Goal: Information Seeking & Learning: Find specific fact

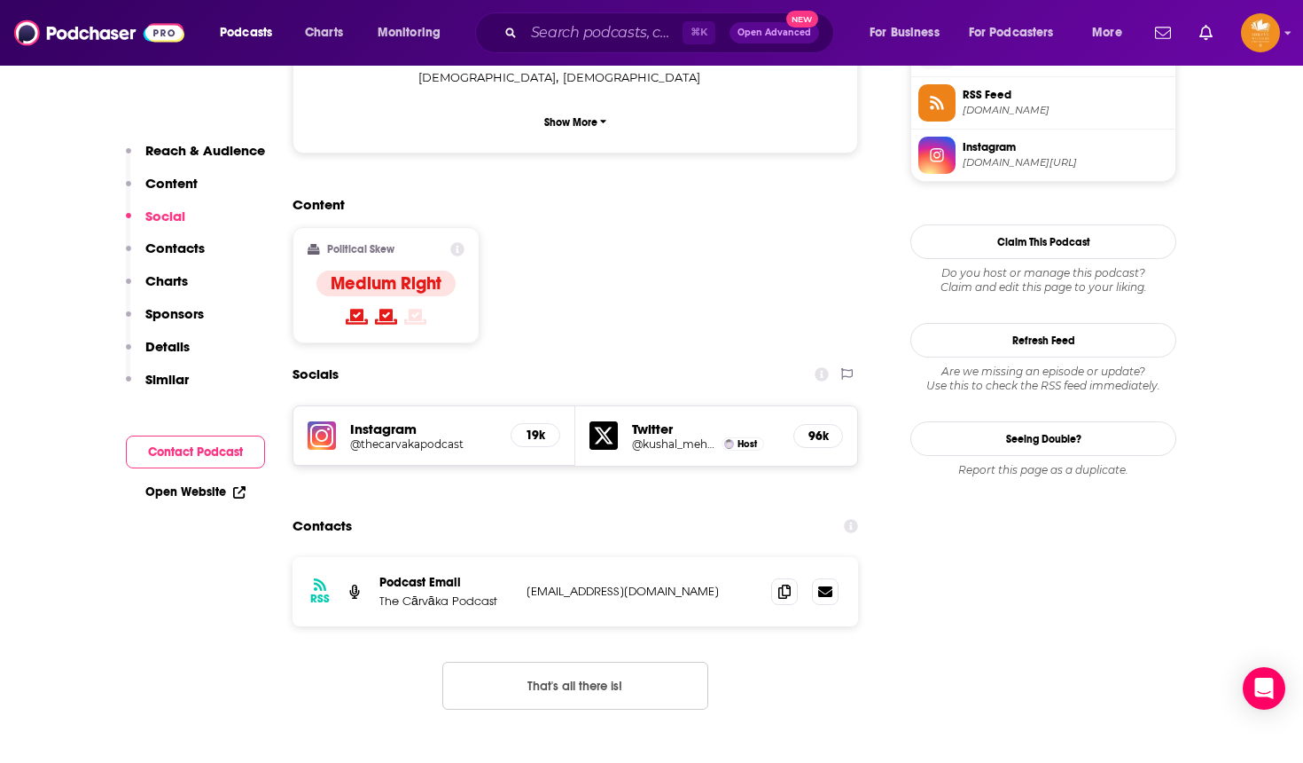
scroll to position [1287, 0]
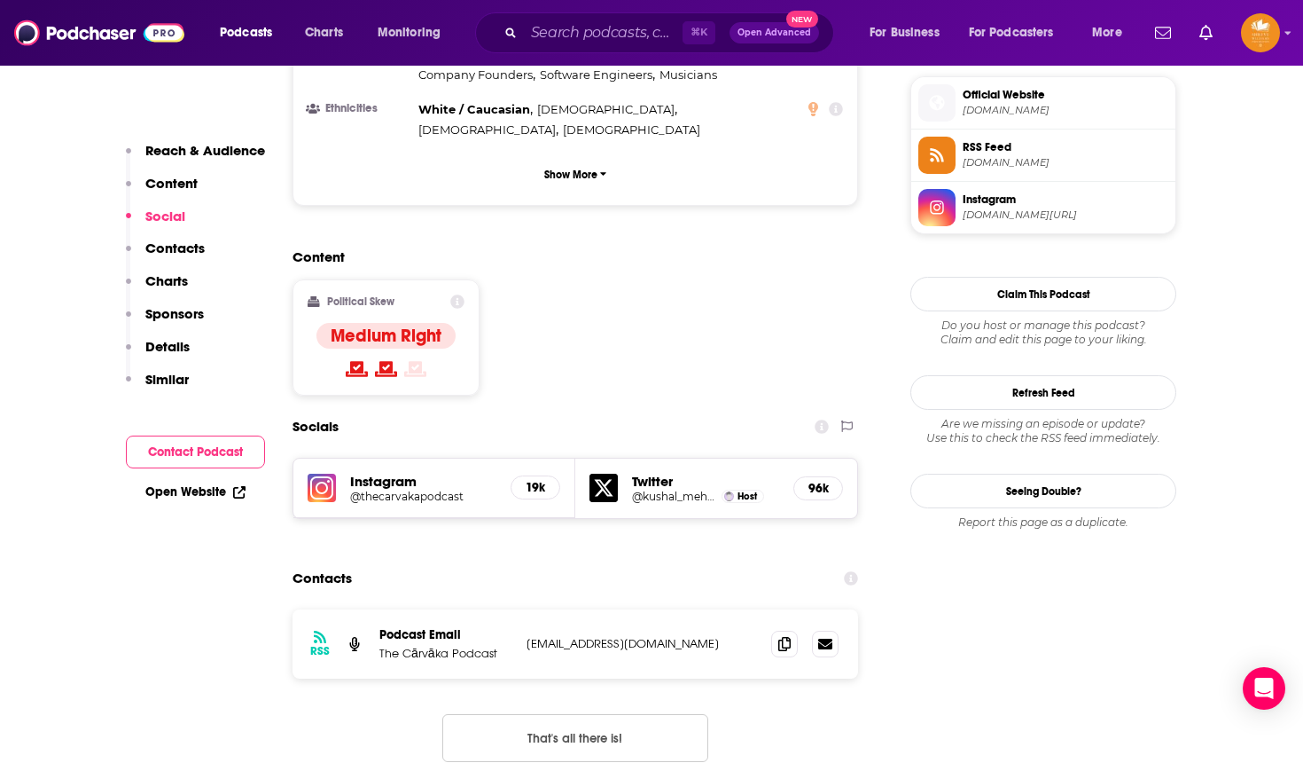
click at [613, 17] on div "⌘ K Open Advanced New" at bounding box center [654, 32] width 359 height 41
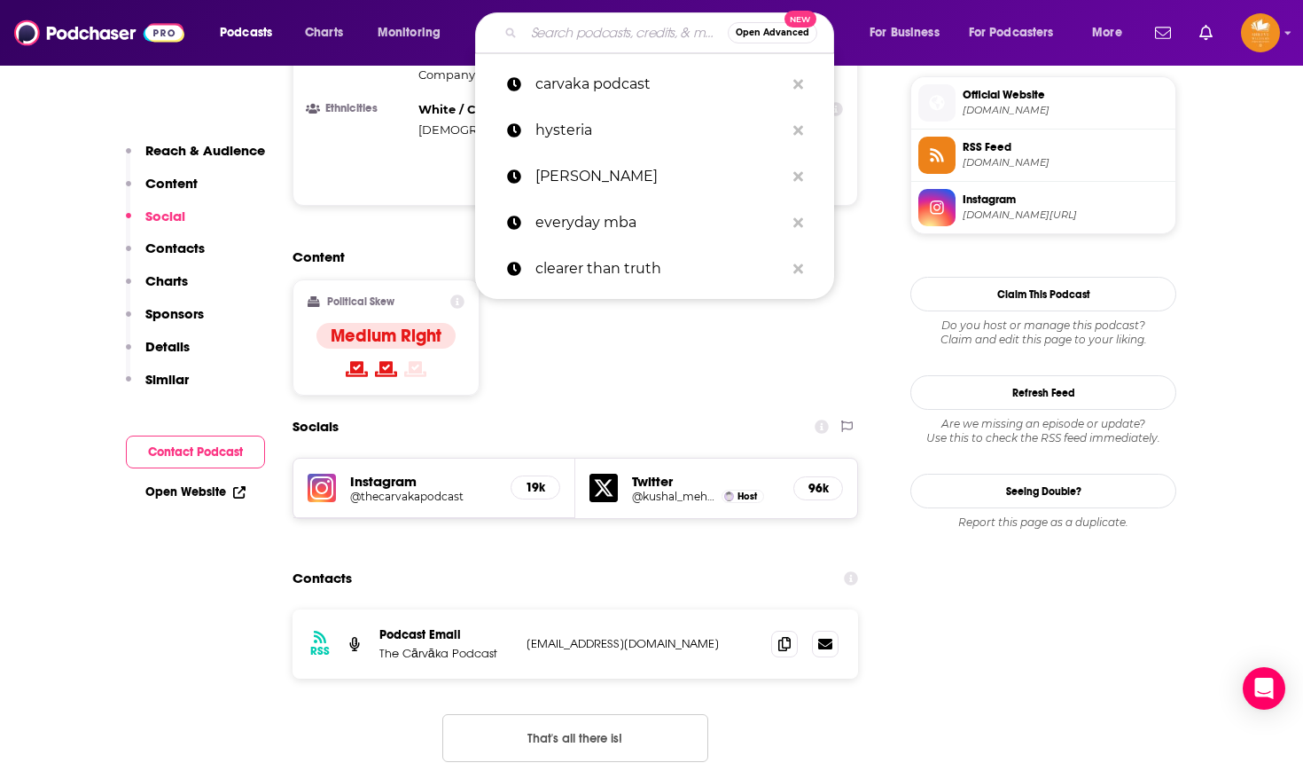
click at [600, 34] on input "Search podcasts, credits, & more..." at bounding box center [626, 33] width 204 height 28
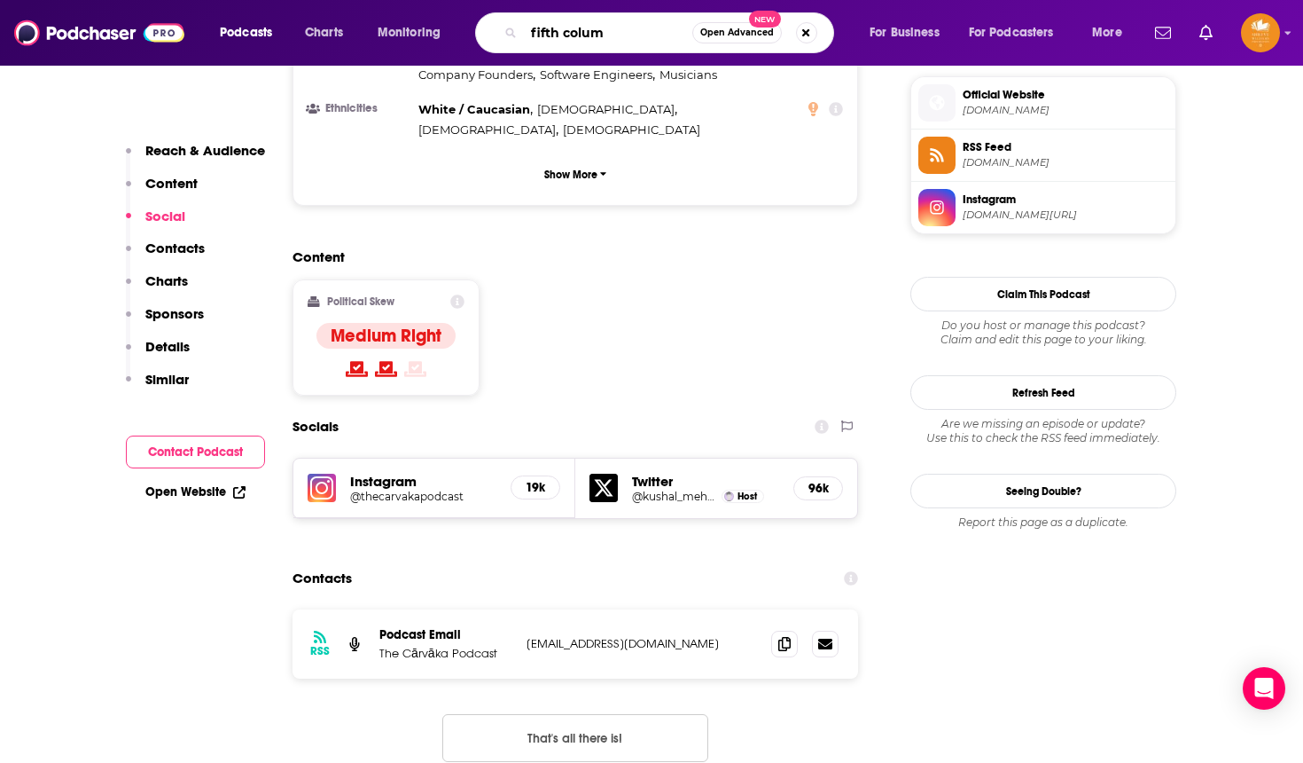
type input "fifth column"
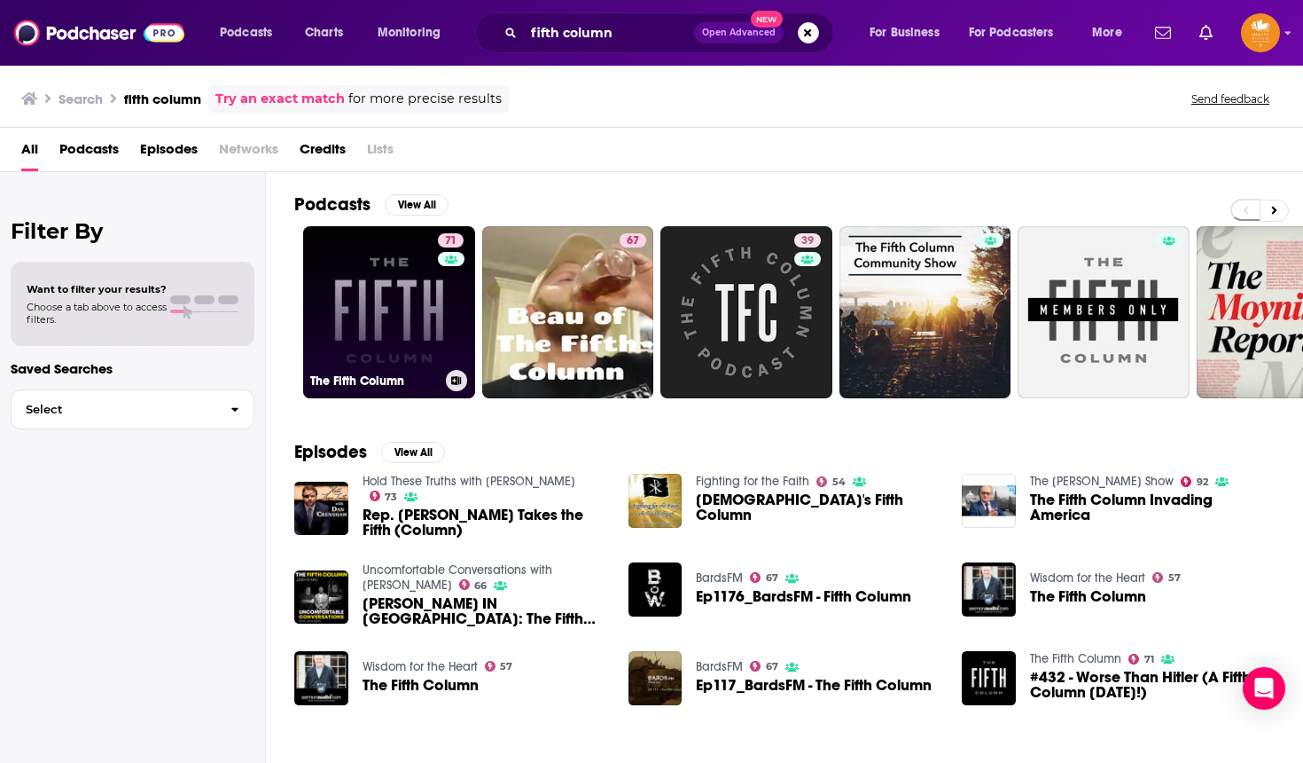
click at [400, 281] on link "71 The Fifth Column" at bounding box center [389, 312] width 172 height 172
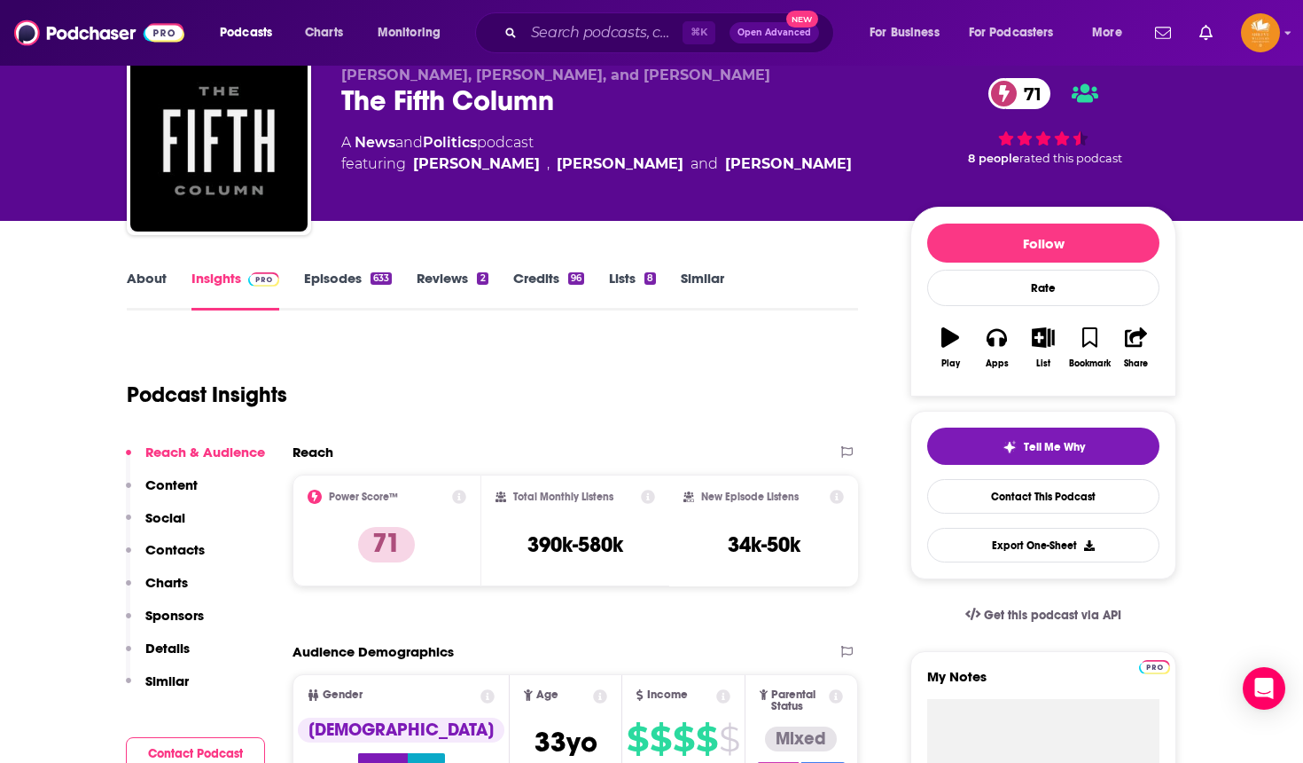
scroll to position [99, 0]
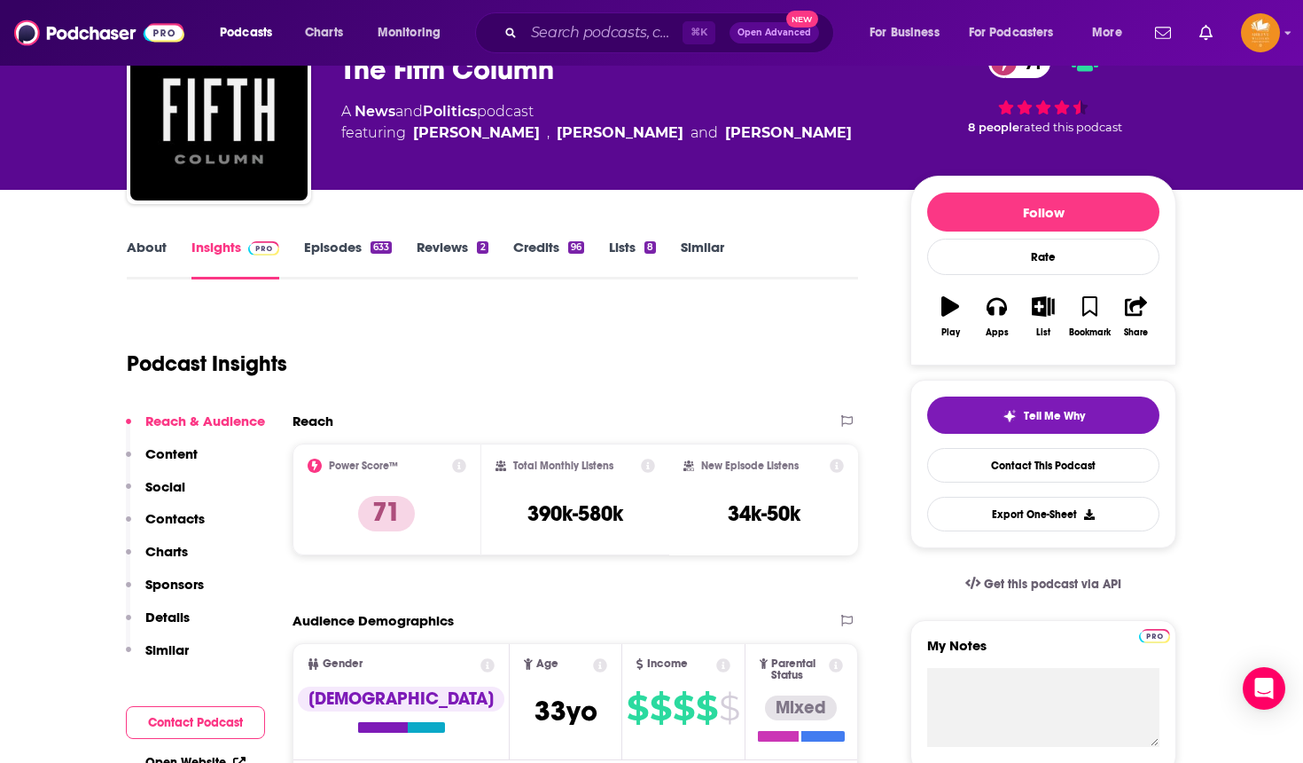
click at [726, 343] on div "Podcast Insights" at bounding box center [485, 353] width 717 height 90
click at [583, 24] on input "Search podcasts, credits, & more..." at bounding box center [603, 33] width 159 height 28
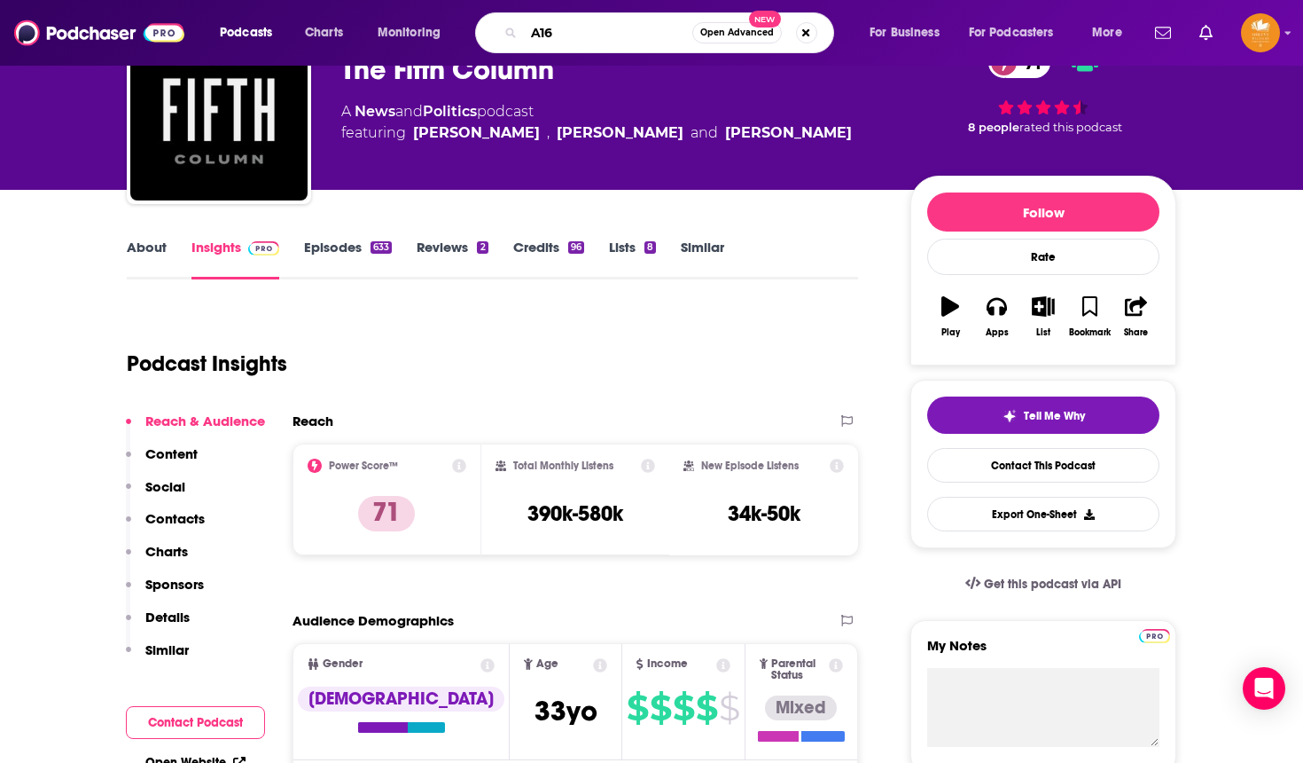
type input "A16Z"
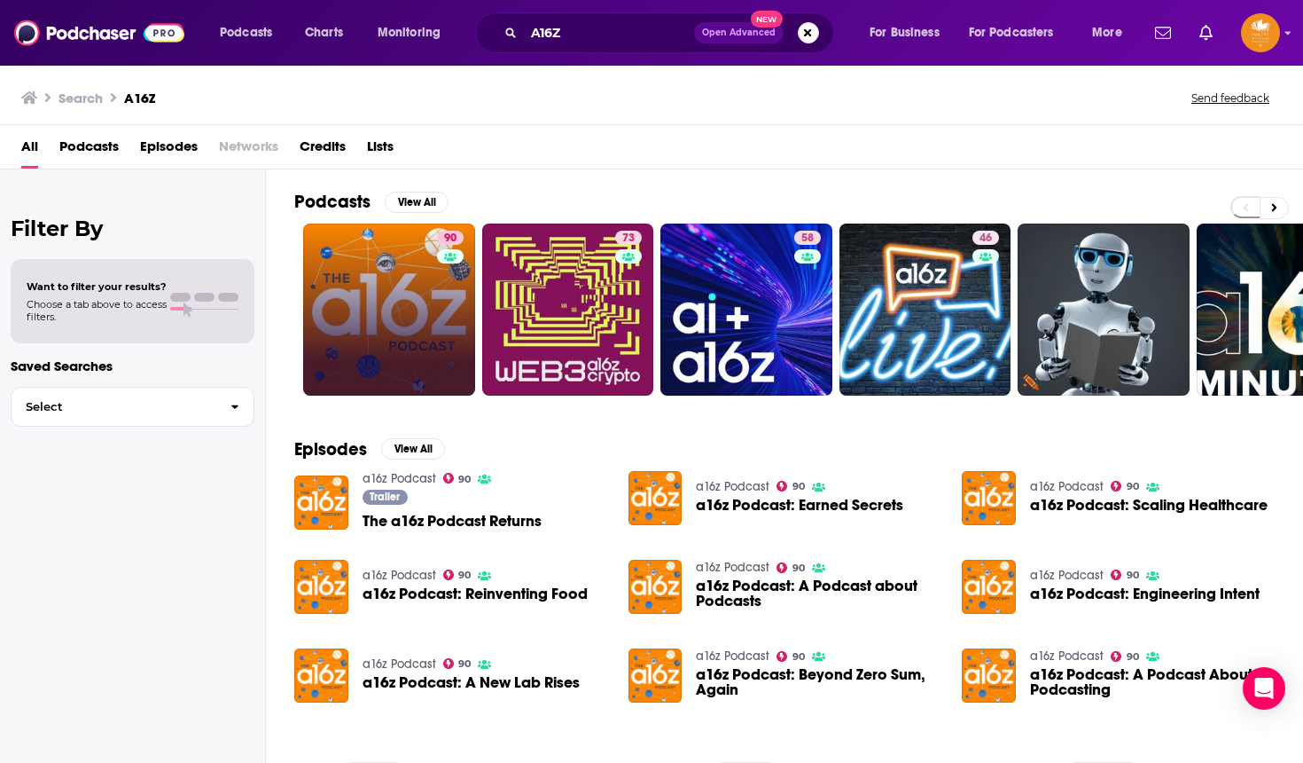
click at [391, 329] on link "90" at bounding box center [389, 309] width 172 height 172
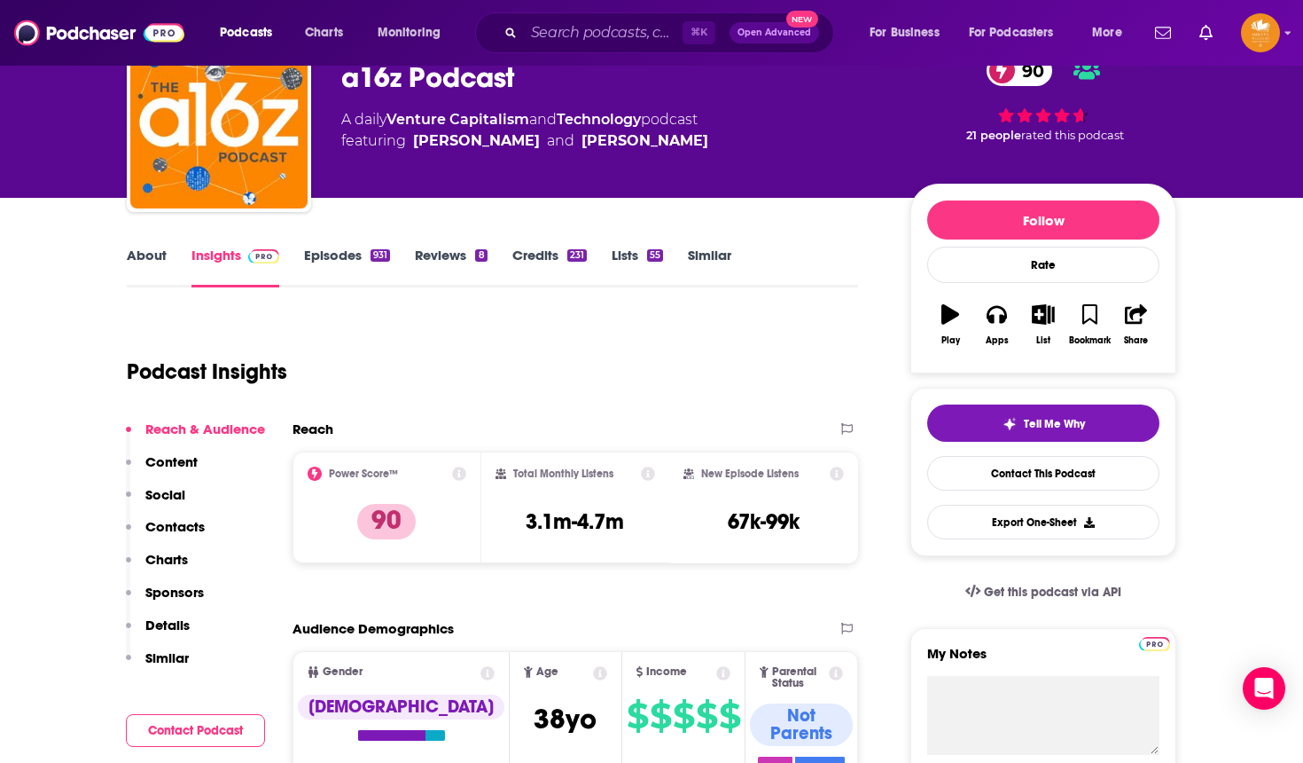
scroll to position [124, 0]
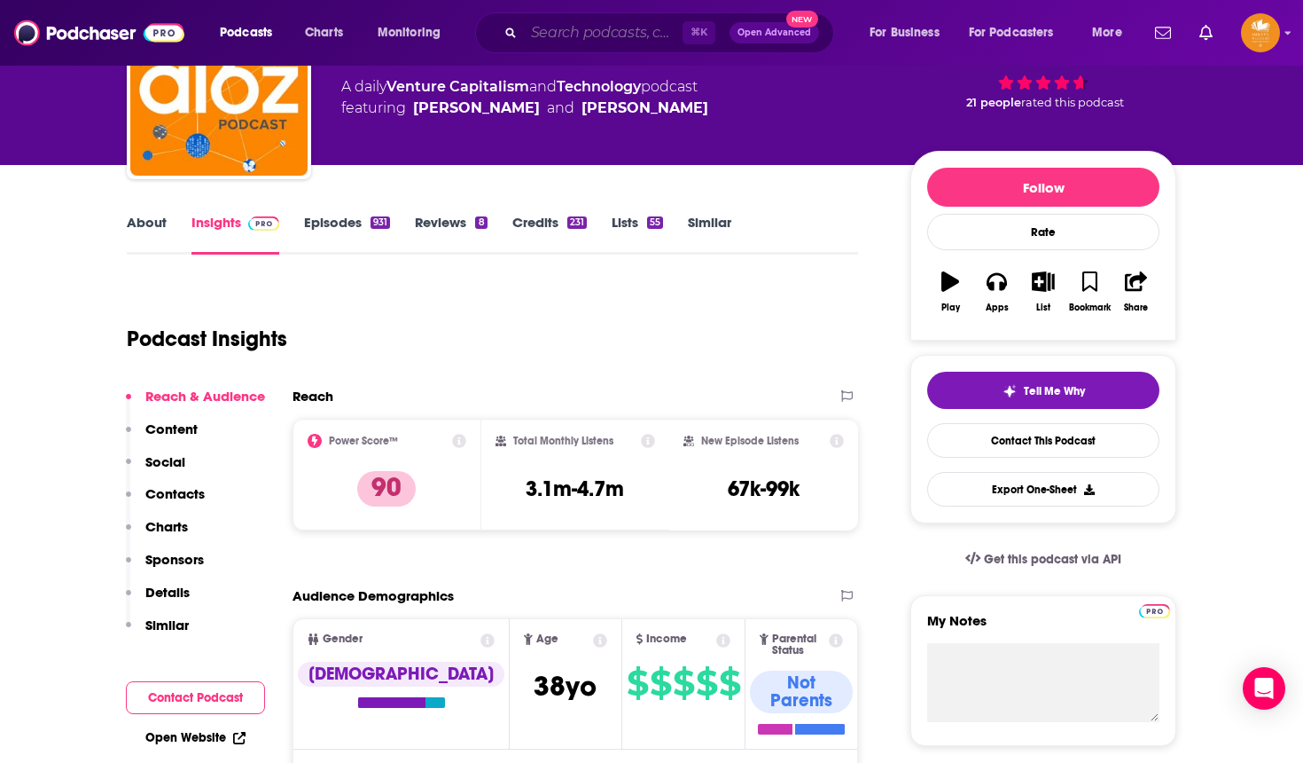
click at [588, 28] on input "Search podcasts, credits, & more..." at bounding box center [603, 33] width 159 height 28
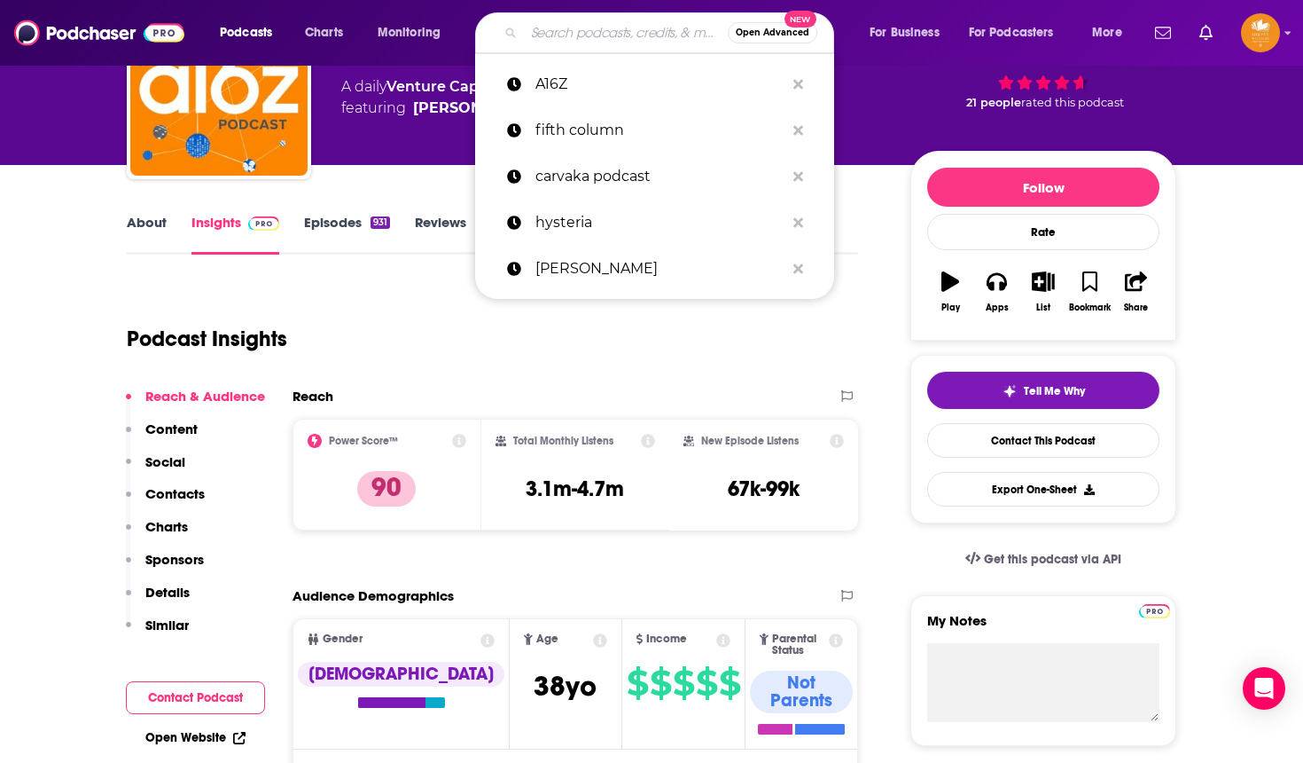
click at [588, 28] on input "Search podcasts, credits, & more..." at bounding box center [626, 33] width 204 height 28
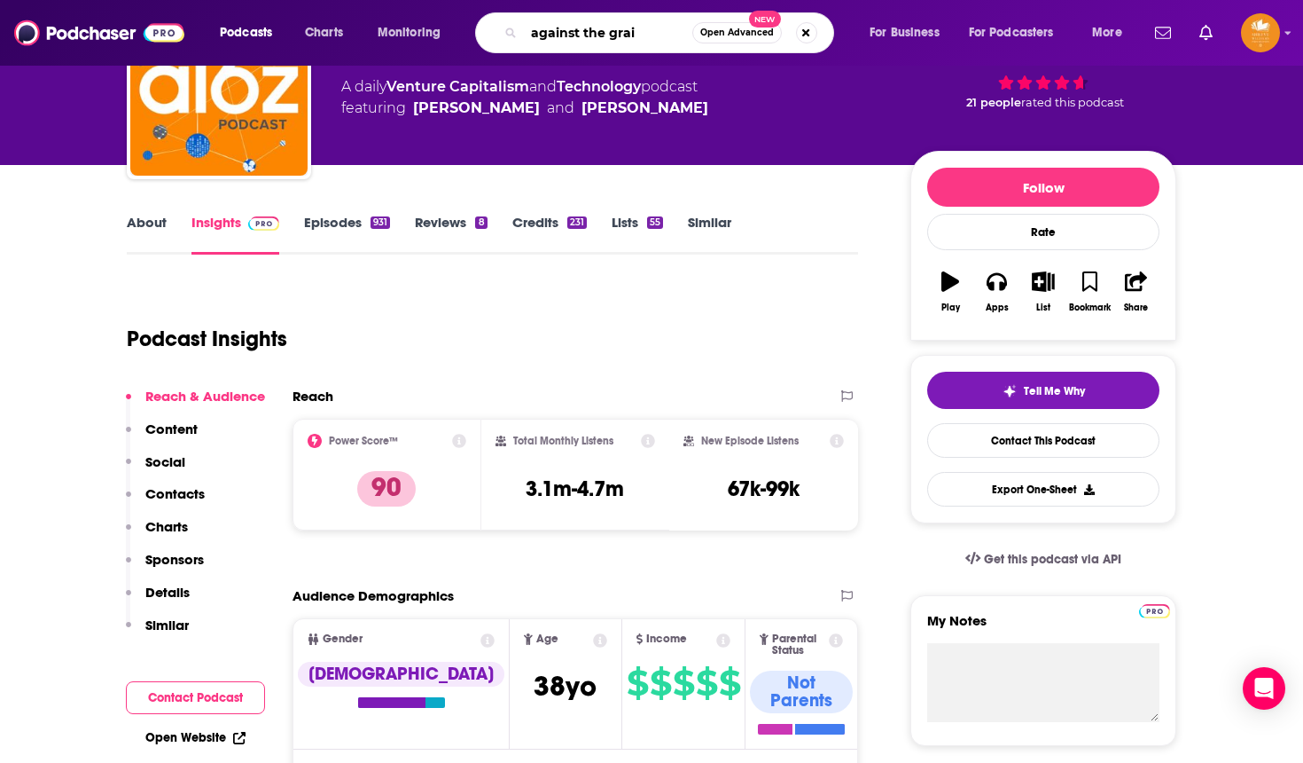
type input "against the grain"
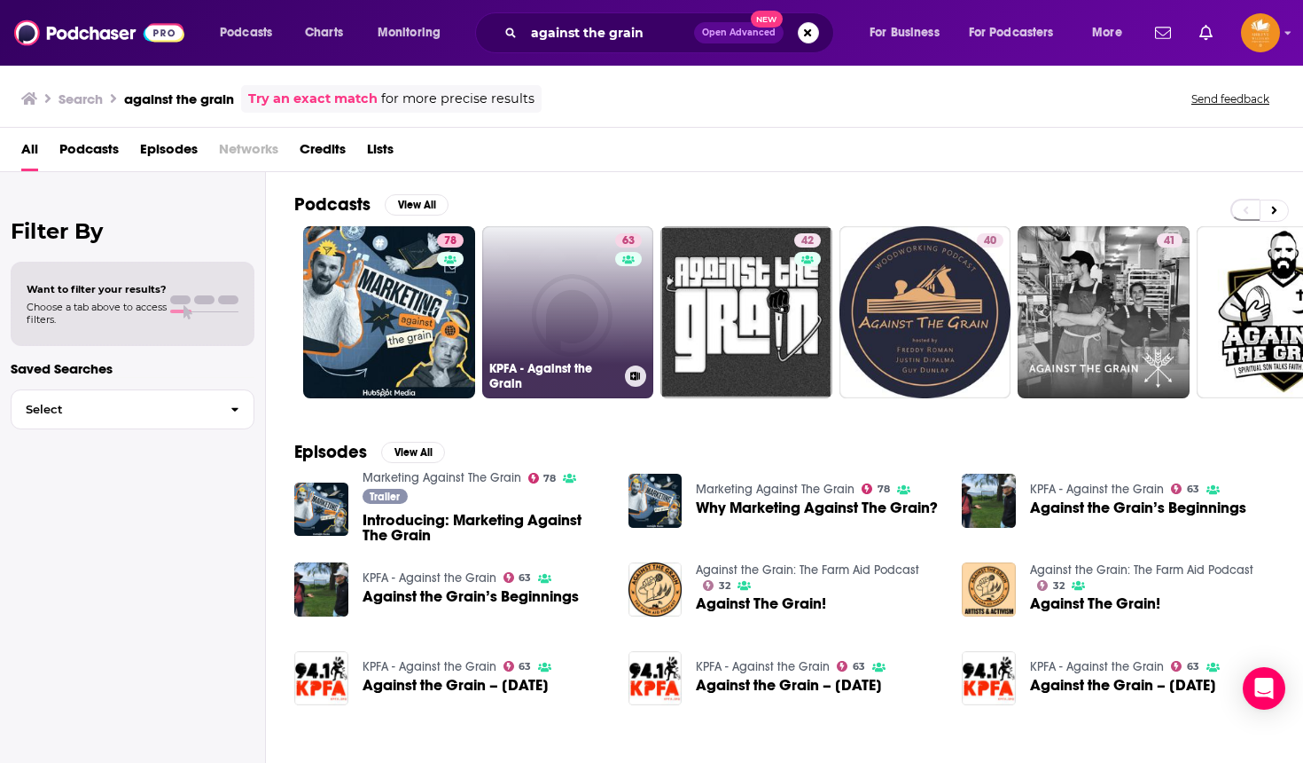
click at [528, 331] on link "63 KPFA - Against the Grain" at bounding box center [568, 312] width 172 height 172
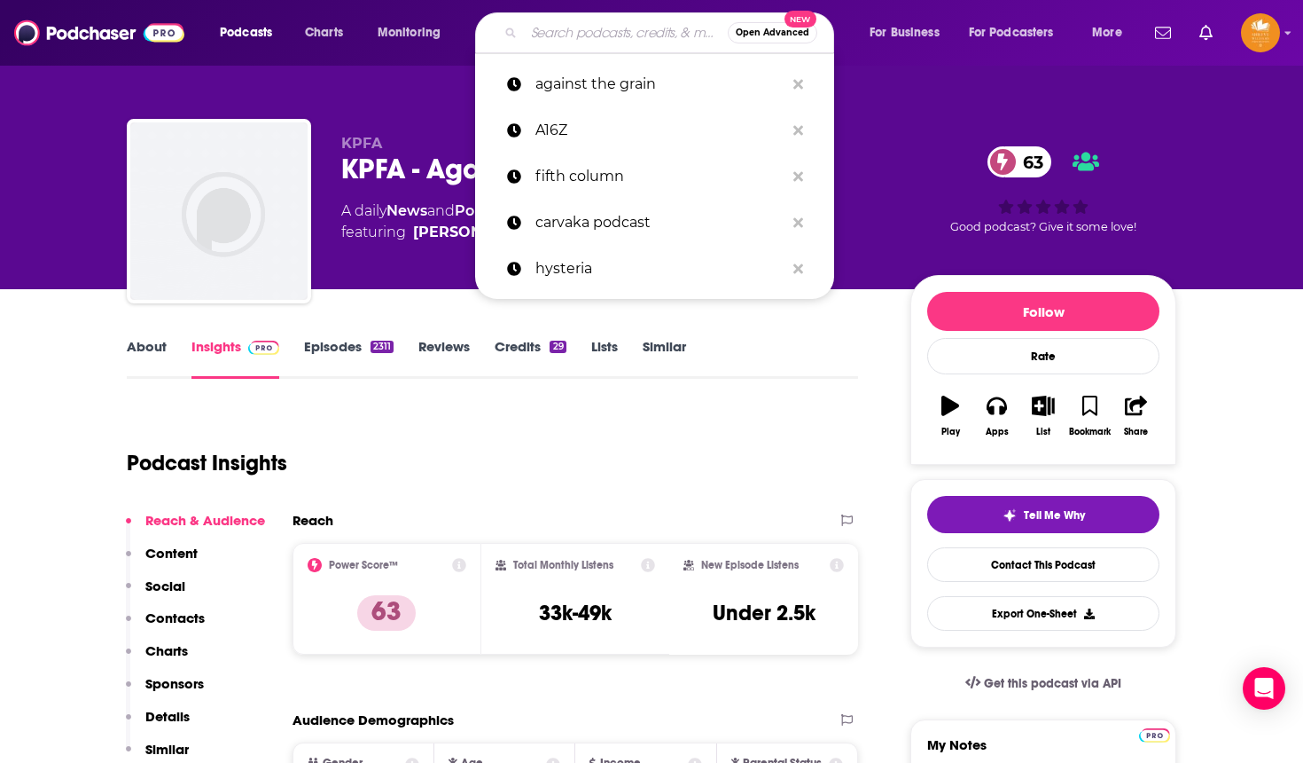
click at [559, 23] on input "Search podcasts, credits, & more..." at bounding box center [626, 33] width 204 height 28
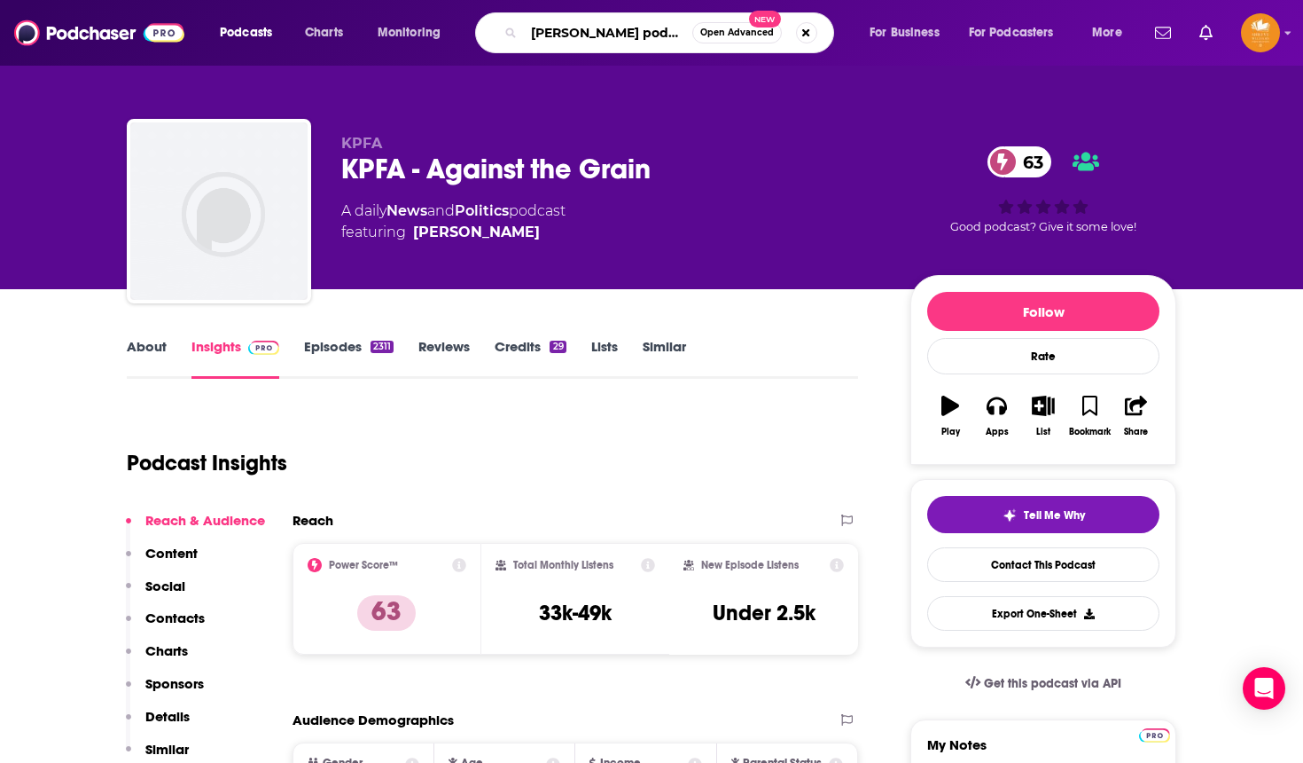
type input "[PERSON_NAME] podcast"
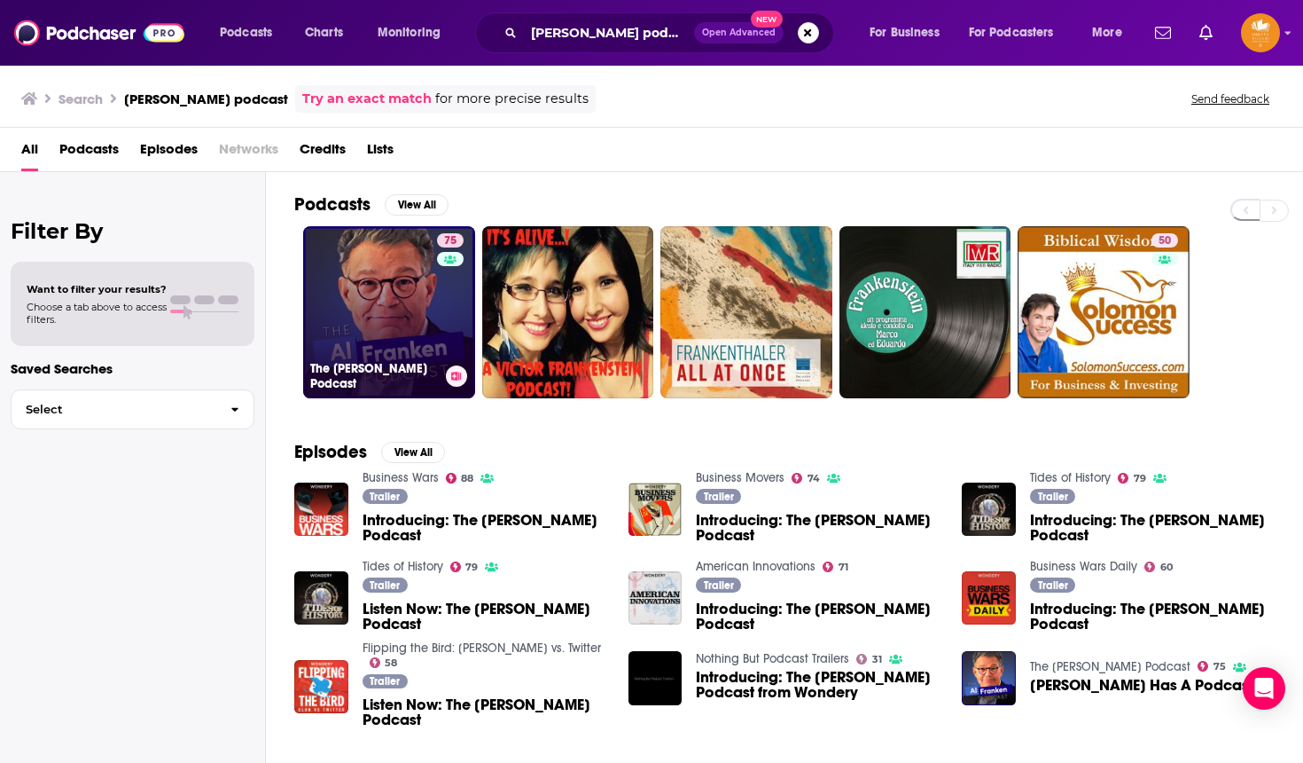
click at [405, 280] on link "75 The [PERSON_NAME] Podcast" at bounding box center [389, 312] width 172 height 172
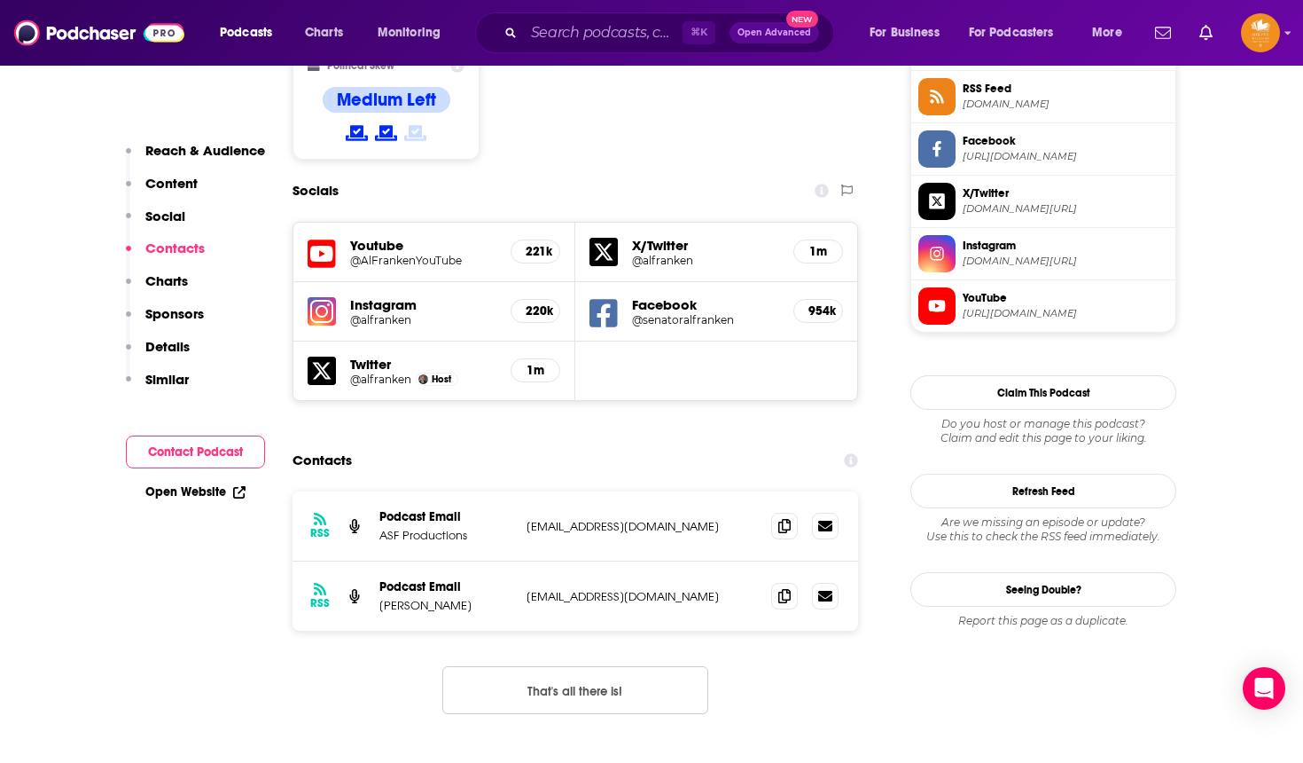
scroll to position [1489, 0]
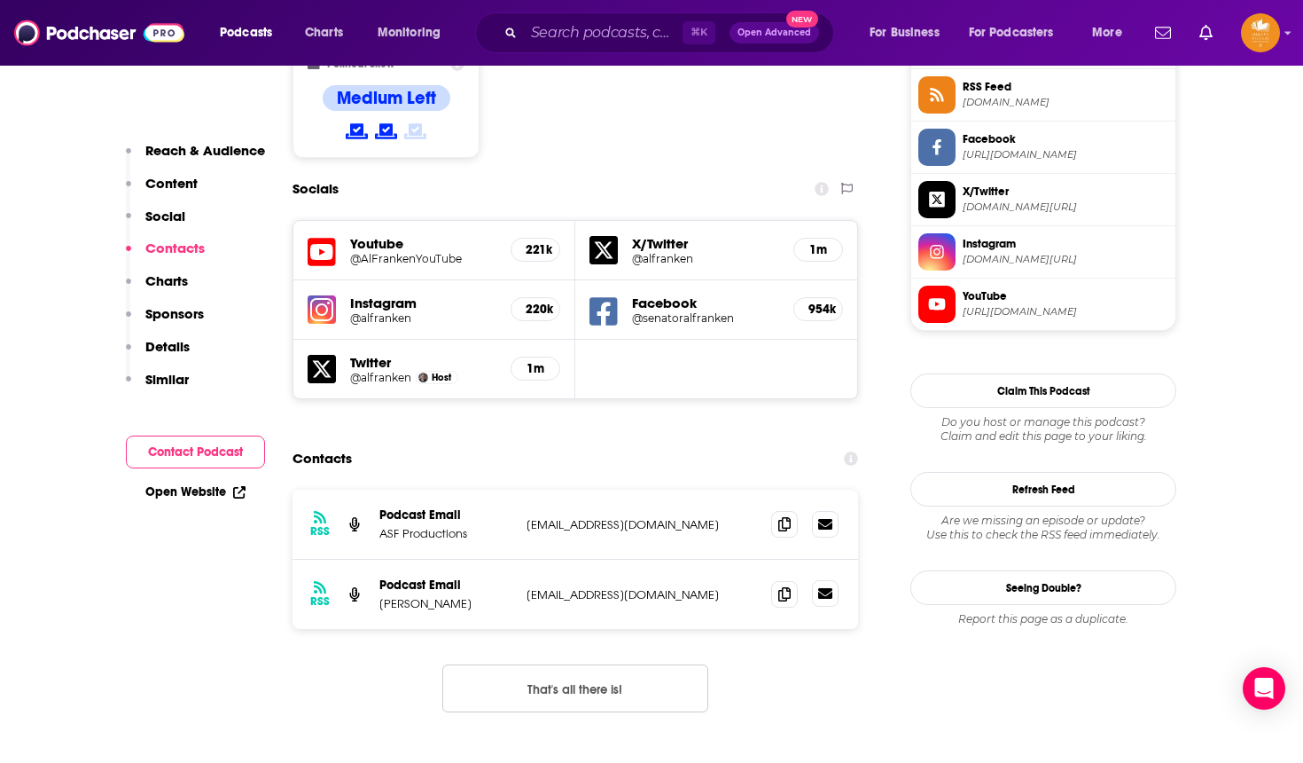
click at [829, 586] on icon at bounding box center [825, 593] width 14 height 14
click at [787, 586] on icon at bounding box center [785, 593] width 12 height 14
click at [786, 586] on icon at bounding box center [785, 593] width 12 height 14
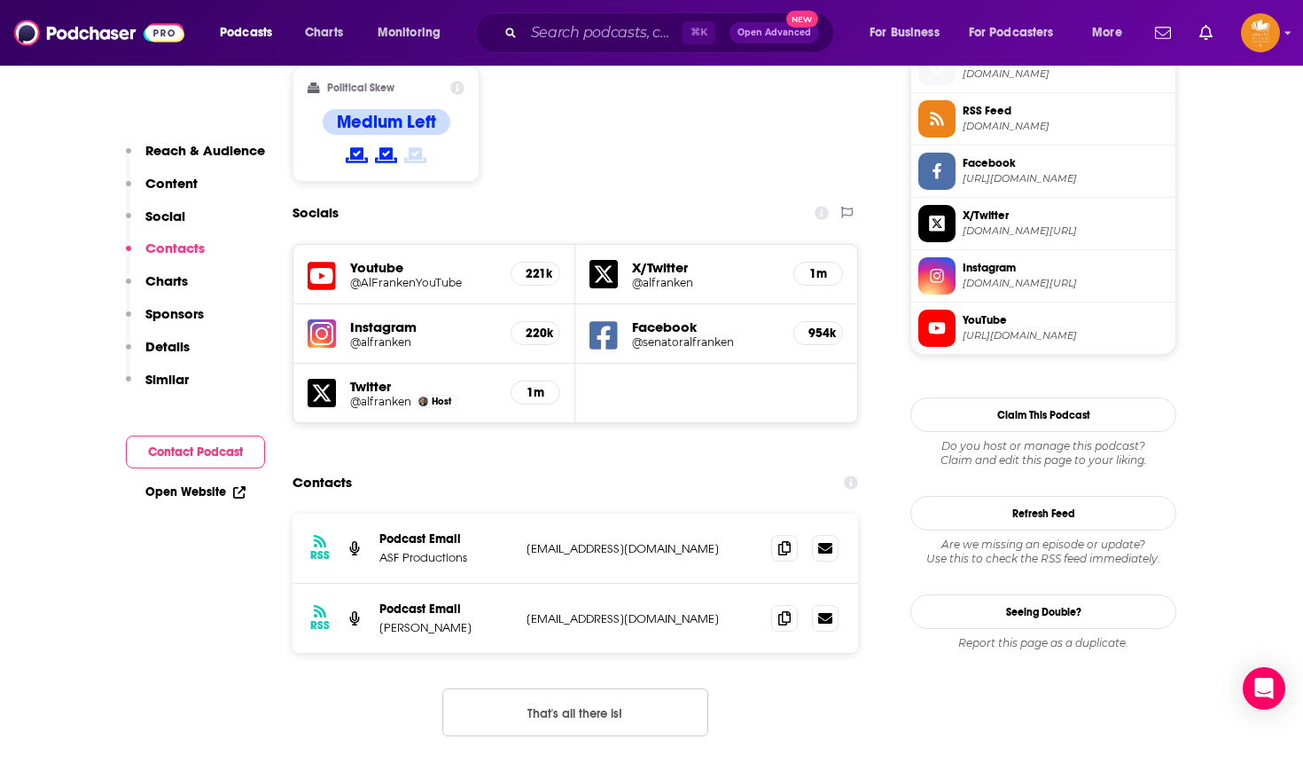
scroll to position [1474, 0]
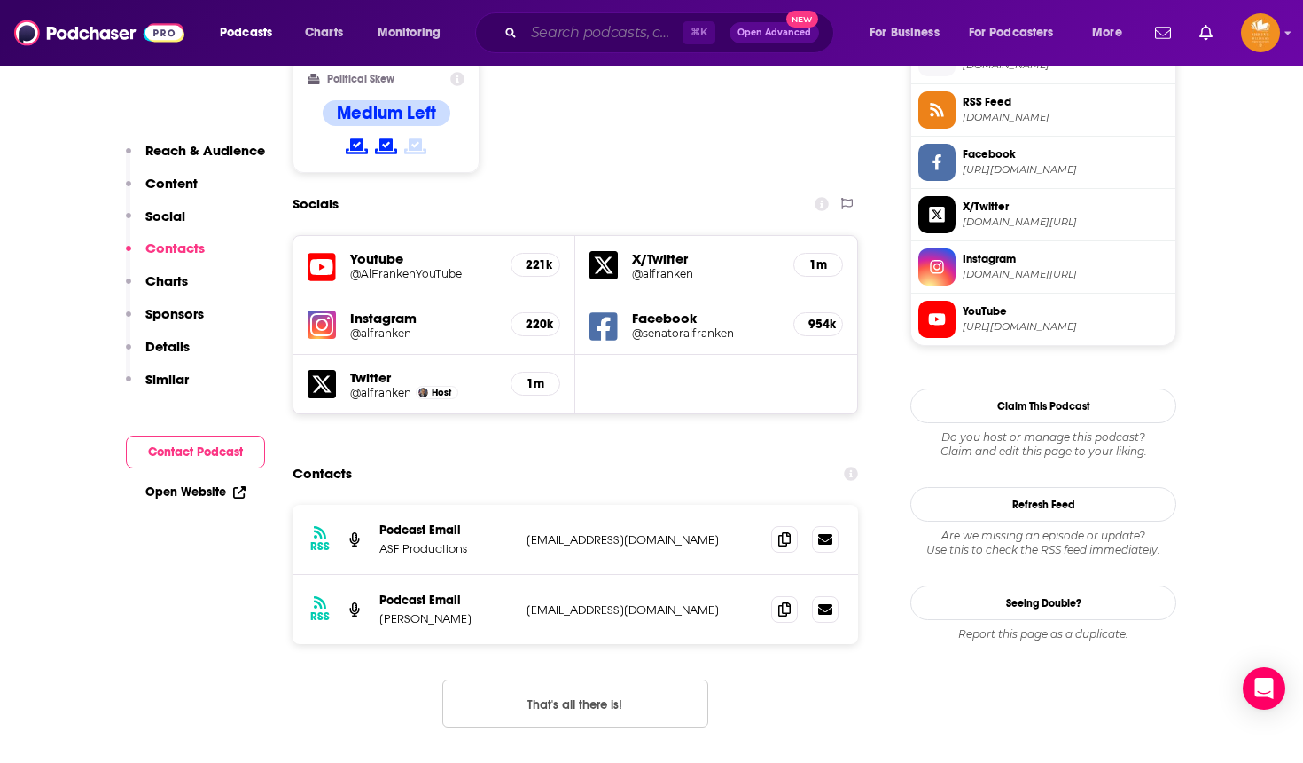
click at [547, 36] on input "Search podcasts, credits, & more..." at bounding box center [603, 33] width 159 height 28
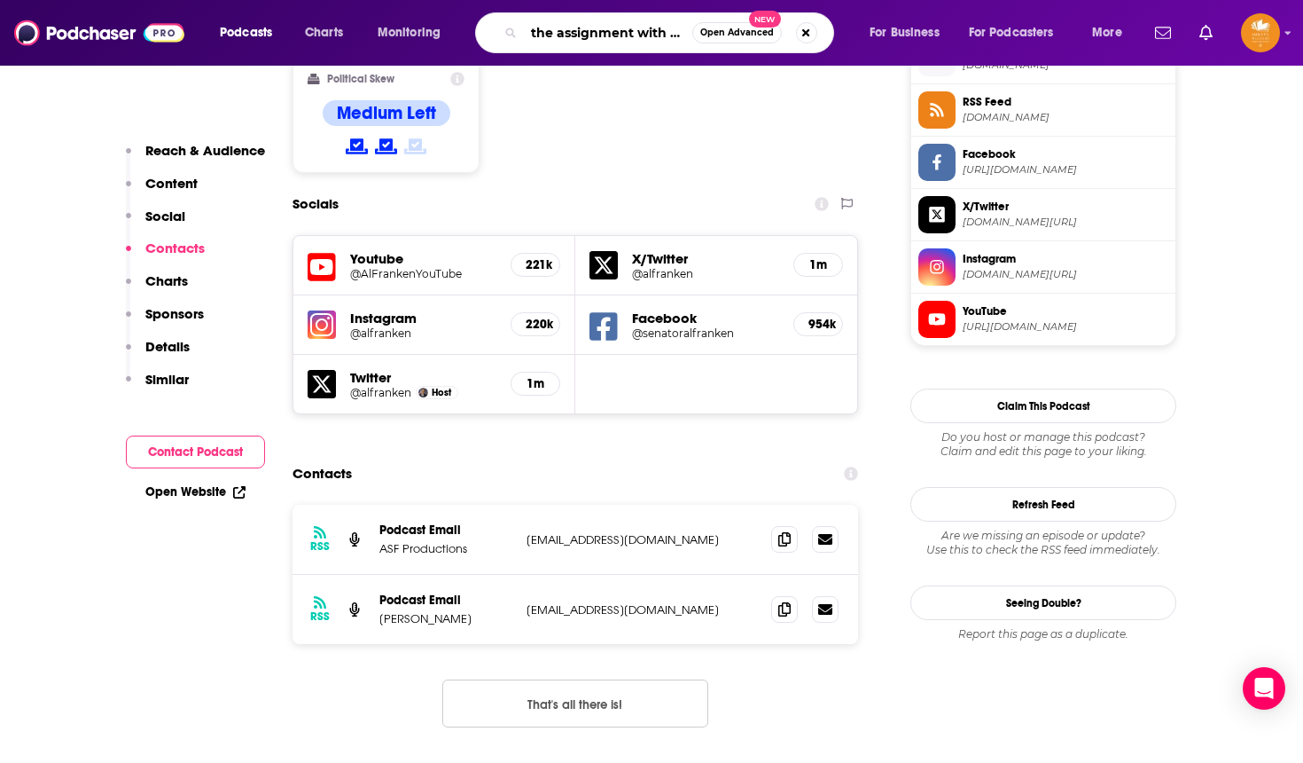
type input "the assignment with [PERSON_NAME]"
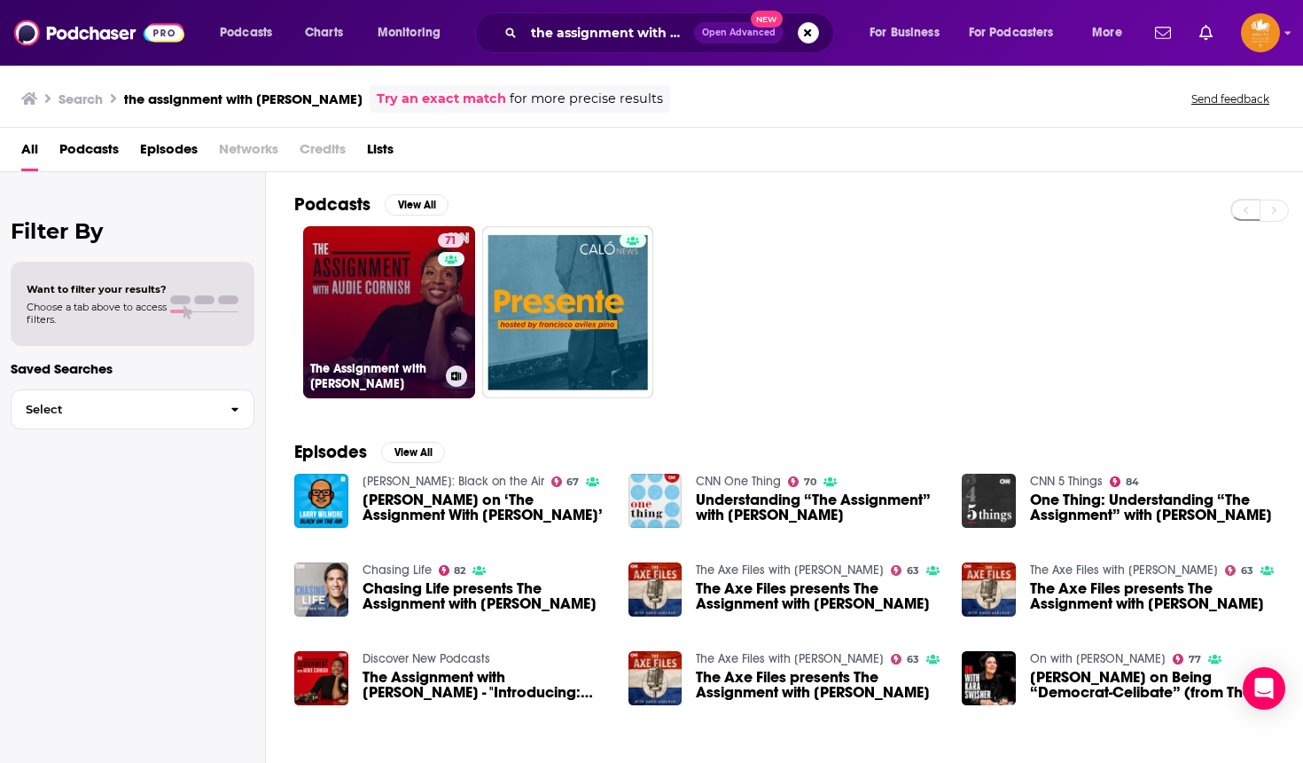
click at [389, 264] on link "71 The Assignment with [PERSON_NAME]" at bounding box center [389, 312] width 172 height 172
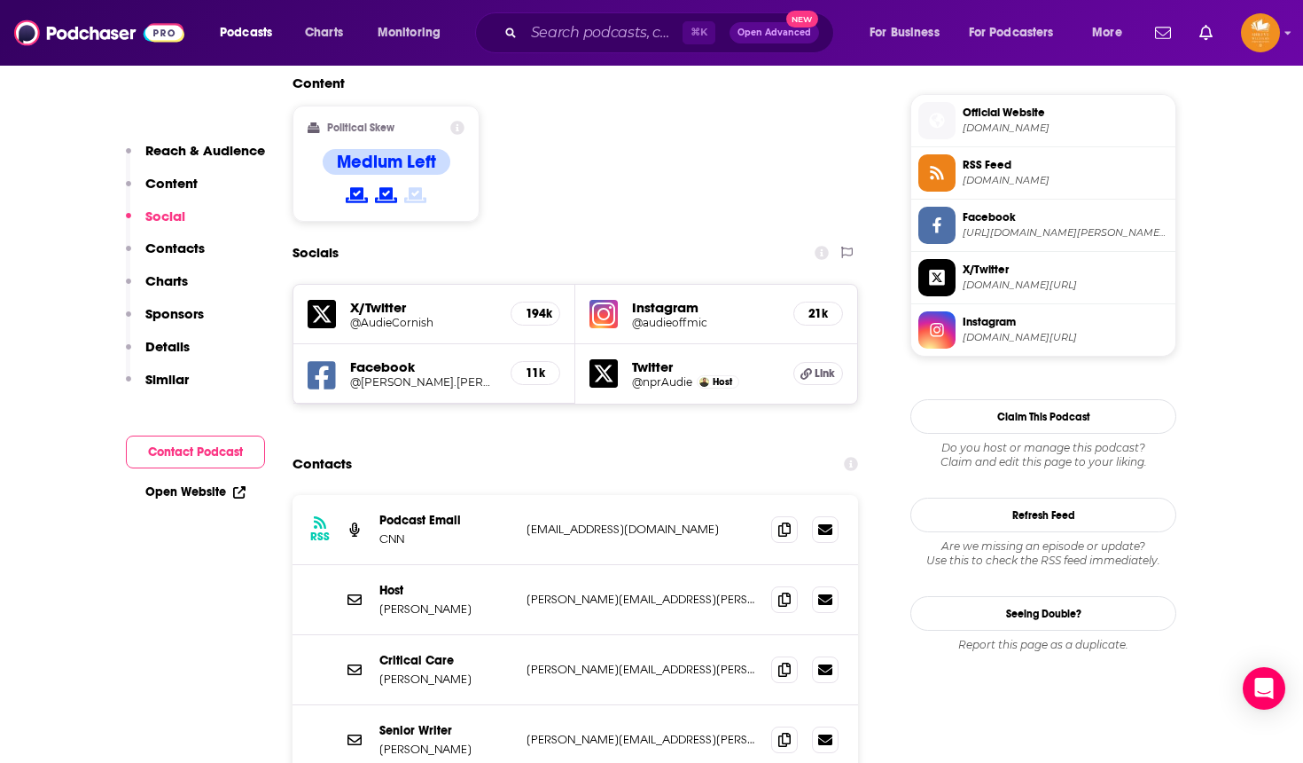
scroll to position [1420, 0]
